Goal: Find specific page/section: Find specific page/section

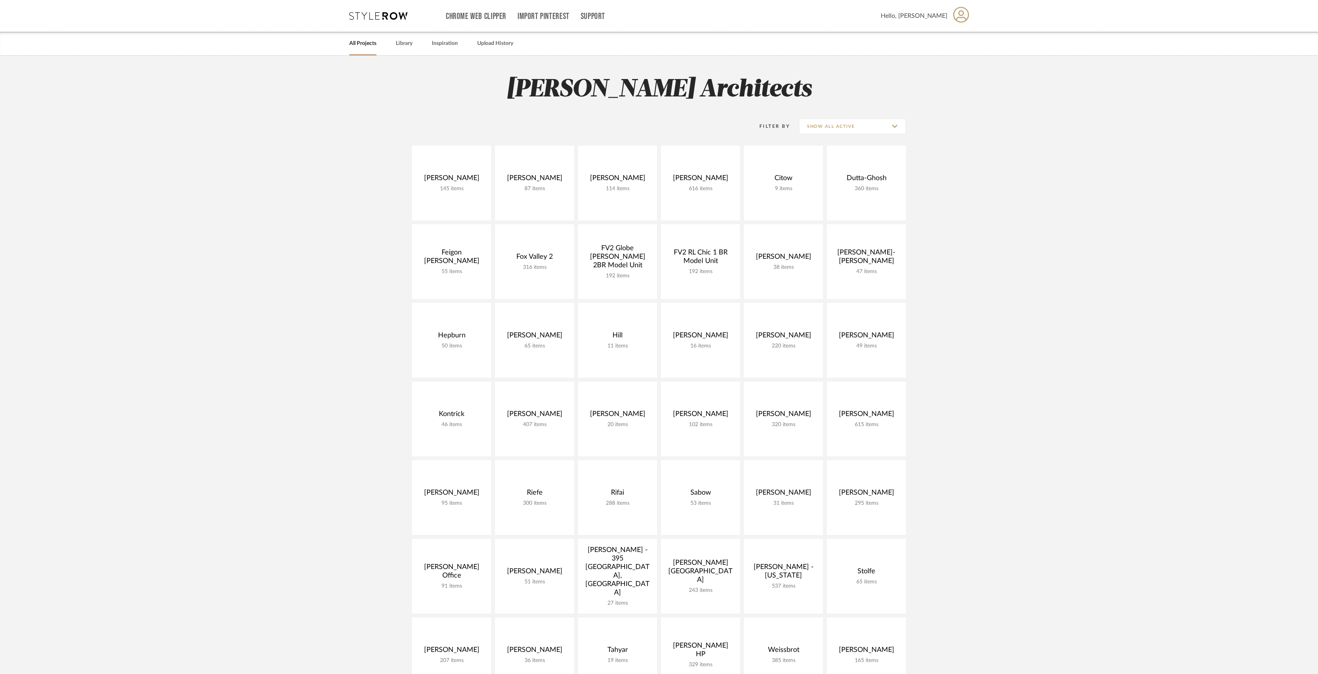
scroll to position [103, 0]
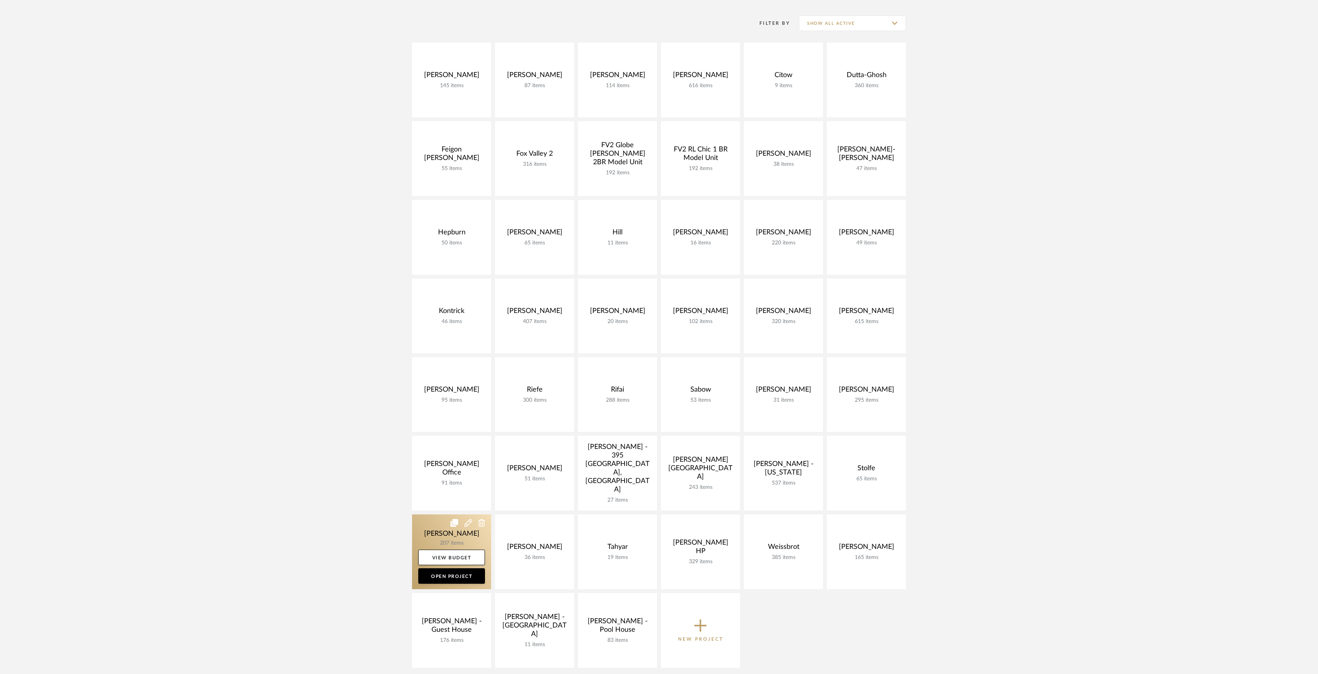
click at [443, 535] on link at bounding box center [451, 552] width 79 height 75
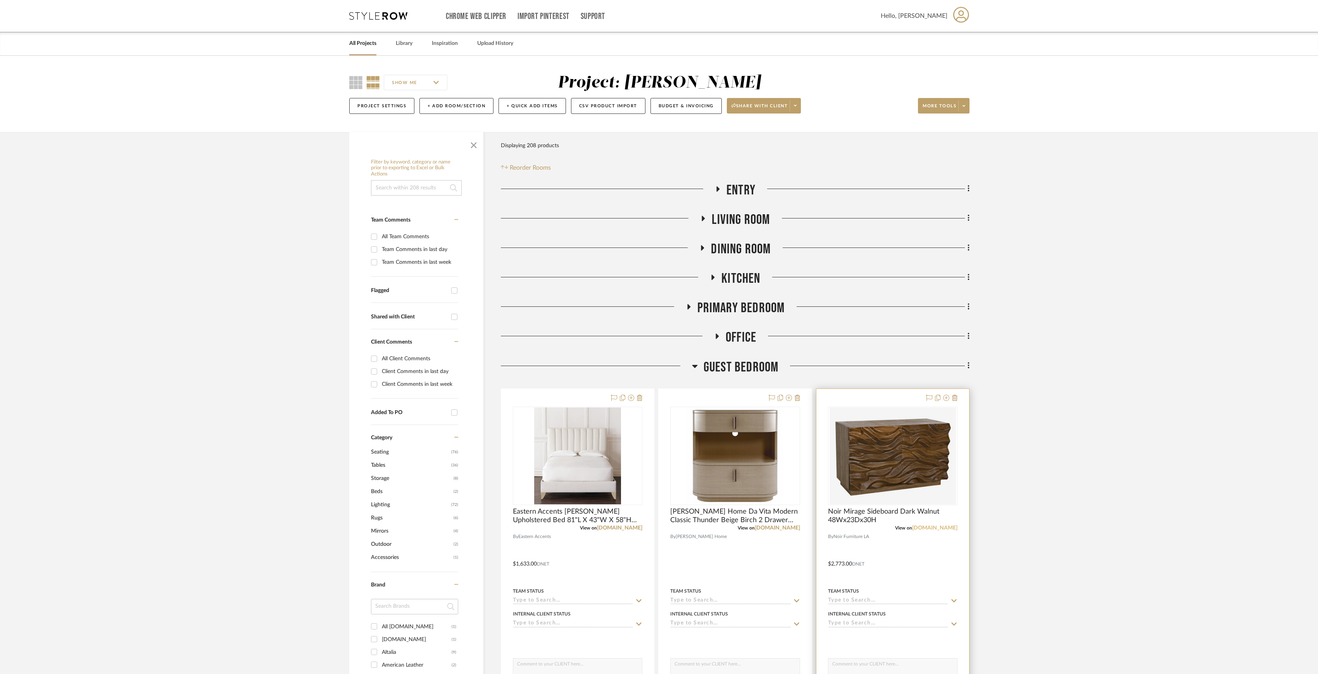
click at [924, 528] on link "[DOMAIN_NAME]" at bounding box center [934, 528] width 45 height 5
click at [770, 529] on link "[DOMAIN_NAME]" at bounding box center [777, 528] width 45 height 5
